Goal: Information Seeking & Learning: Learn about a topic

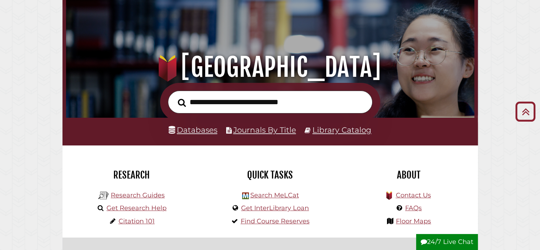
scroll to position [36, 0]
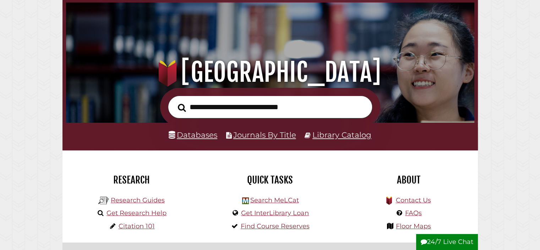
click at [256, 108] on input "text" at bounding box center [270, 107] width 205 height 23
click at [201, 137] on link "Databases" at bounding box center [193, 134] width 49 height 9
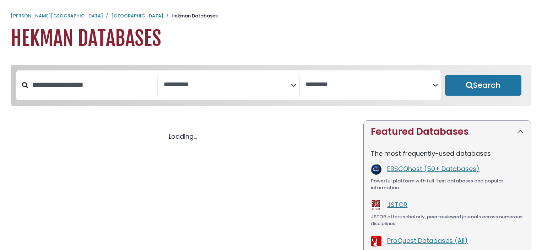
select select "Database Subject Filter"
select select "Database Vendors Filter"
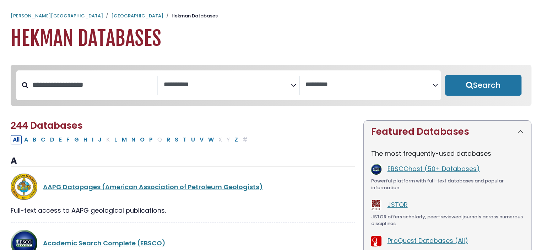
select select "Database Subject Filter"
select select "Database Vendors Filter"
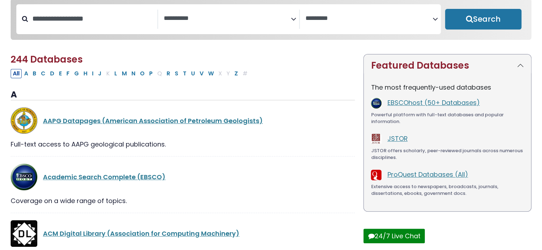
scroll to position [71, 0]
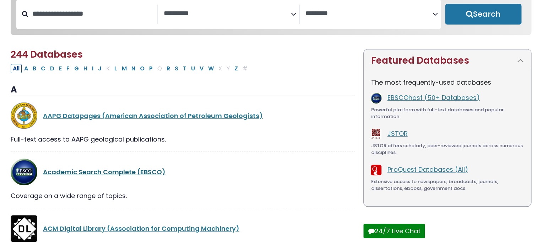
click at [113, 172] on link "Academic Search Complete (EBSCO)" at bounding box center [104, 171] width 123 height 9
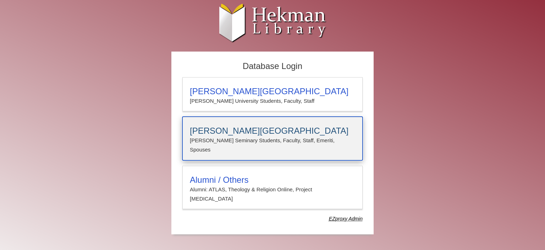
click at [249, 136] on p "Calvin Seminary Students, Faculty, Staff, Emeriti, Spouses" at bounding box center [272, 145] width 165 height 19
